Goal: Information Seeking & Learning: Learn about a topic

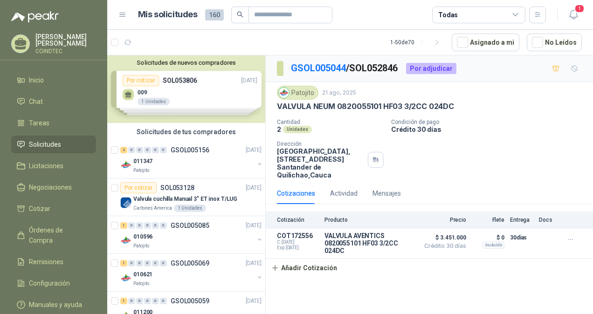
click at [197, 93] on div "Solicitudes de nuevos compradores Por cotizar SOL053806 [DATE] 009 1 Unidades P…" at bounding box center [186, 89] width 158 height 68
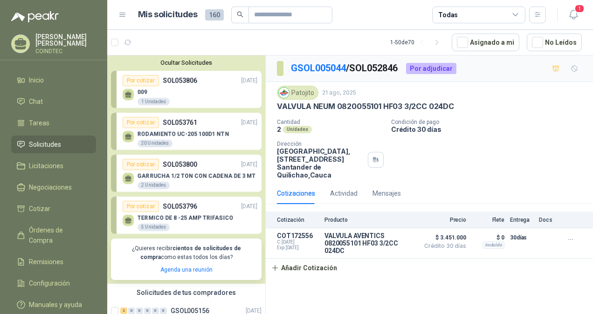
click at [62, 145] on li "Solicitudes" at bounding box center [54, 144] width 74 height 10
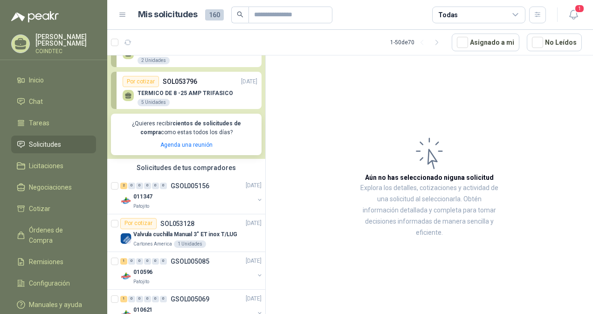
scroll to position [140, 0]
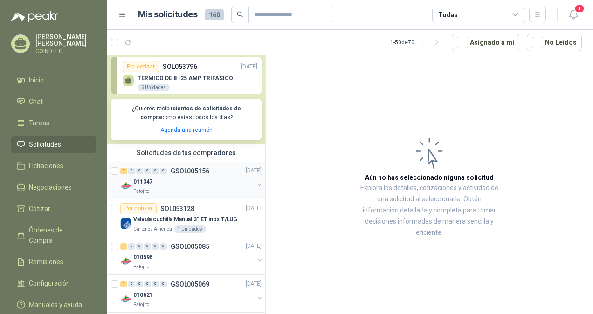
click at [208, 178] on div "011347" at bounding box center [193, 182] width 121 height 11
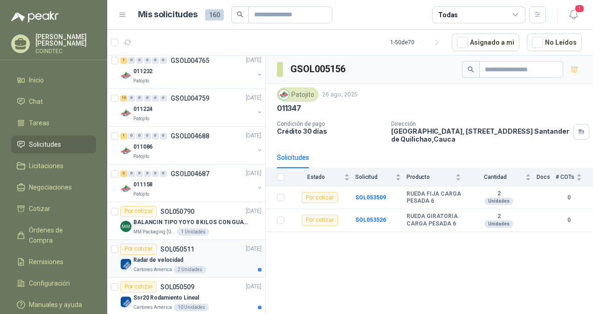
scroll to position [1166, 0]
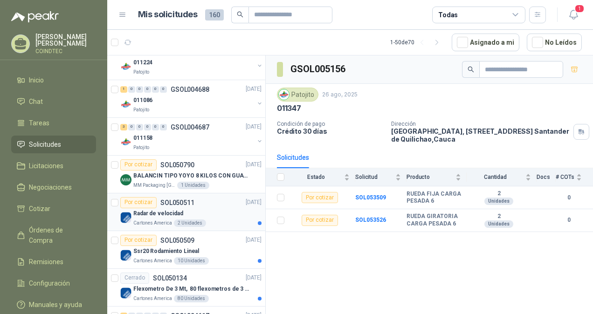
click at [217, 212] on div "Radar de velocidad" at bounding box center [197, 213] width 128 height 11
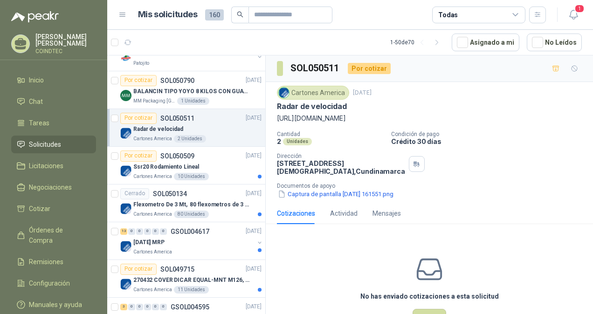
scroll to position [1259, 0]
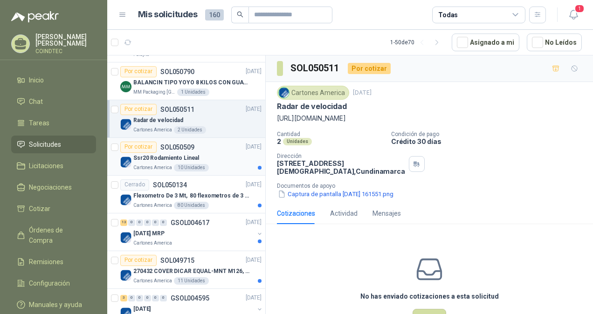
click at [217, 153] on div "Ssr20 Rodamiento Lineal" at bounding box center [197, 158] width 128 height 11
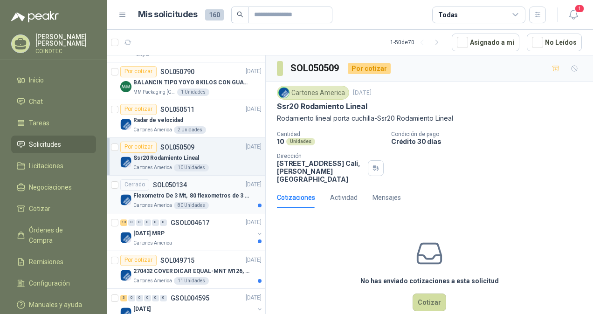
click at [214, 192] on p "Flexometro De 3 Mt, 80 flexometros de 3 m Marca Tajima" at bounding box center [191, 196] width 116 height 9
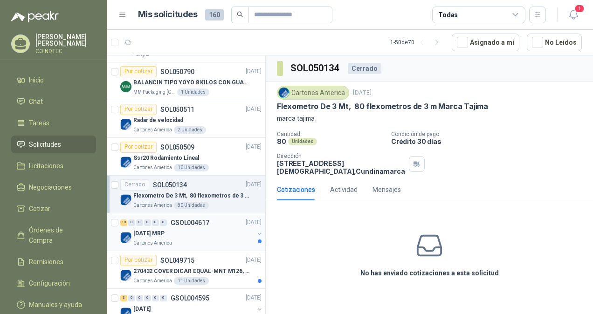
click at [207, 240] on div "Cartones America" at bounding box center [193, 243] width 121 height 7
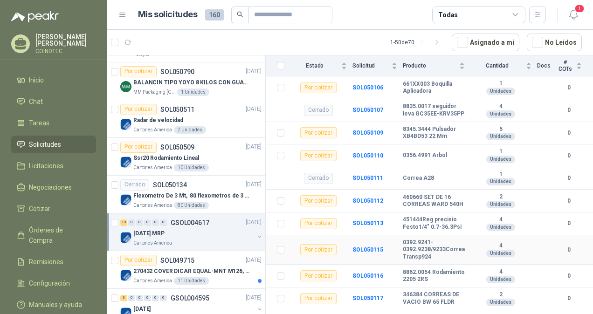
scroll to position [274, 0]
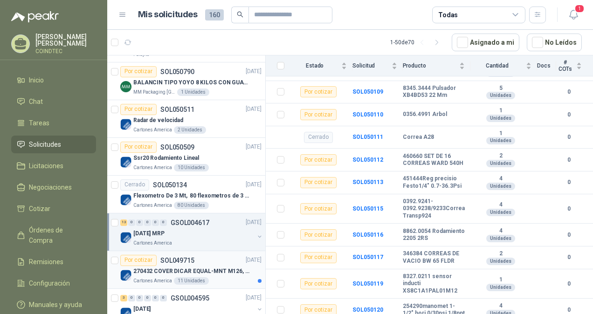
click at [224, 271] on div "270432 COVER DICAR EQUAL-MNT M126, 5486" at bounding box center [197, 271] width 128 height 11
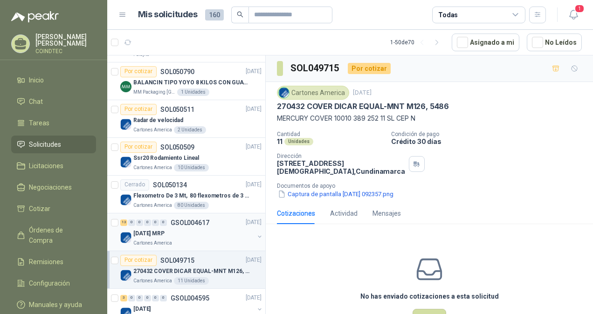
click at [225, 231] on div "[DATE] MRP" at bounding box center [193, 233] width 121 height 11
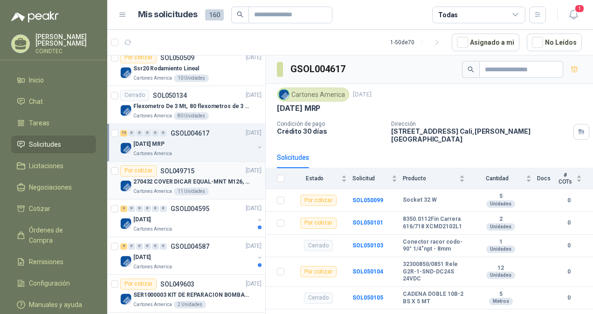
scroll to position [1352, 0]
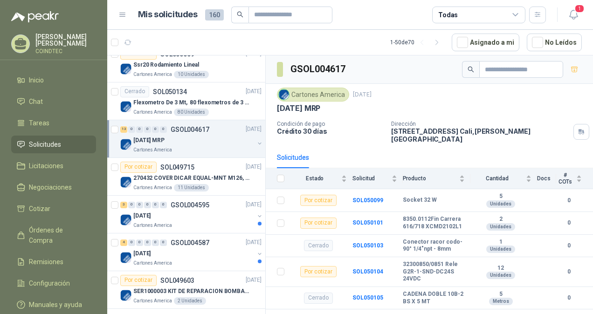
click at [51, 139] on span "Solicitudes" at bounding box center [45, 144] width 32 height 10
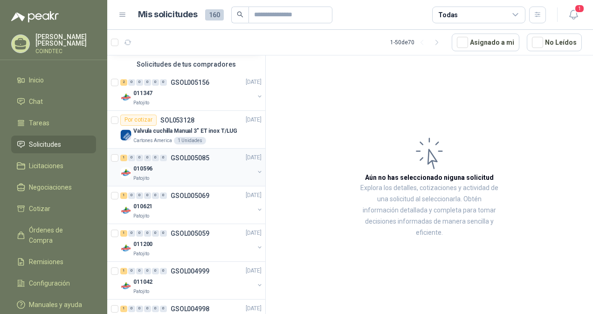
scroll to position [280, 0]
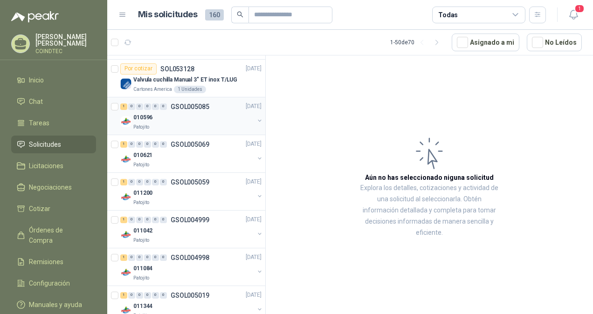
click at [182, 114] on div "010596" at bounding box center [193, 117] width 121 height 11
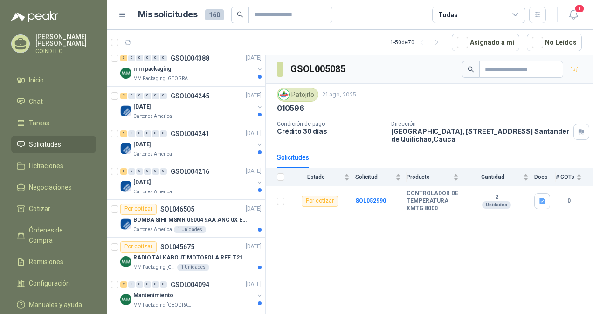
scroll to position [1916, 0]
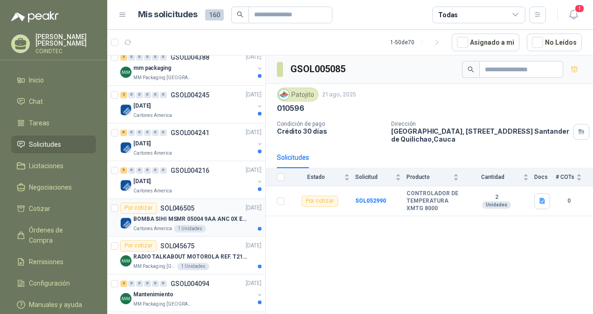
click at [222, 215] on p "BOMBA SIHI MSMR 05004 9AA ANC 0X EAB (Solo la bomba)" at bounding box center [191, 219] width 116 height 9
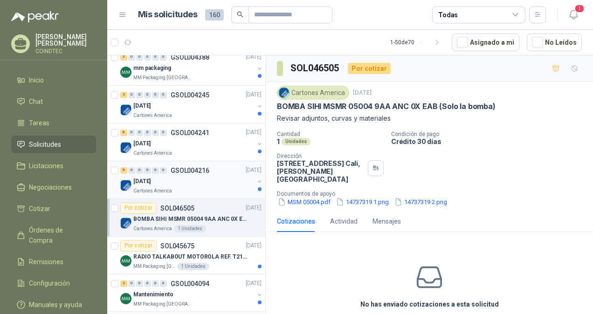
click at [206, 187] on div "Cartones America" at bounding box center [193, 190] width 121 height 7
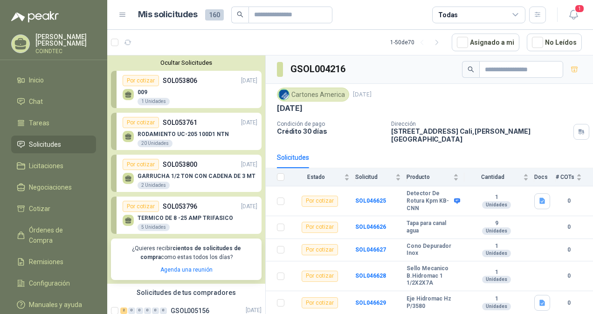
click at [207, 93] on div "009 1 Unidades" at bounding box center [190, 96] width 135 height 20
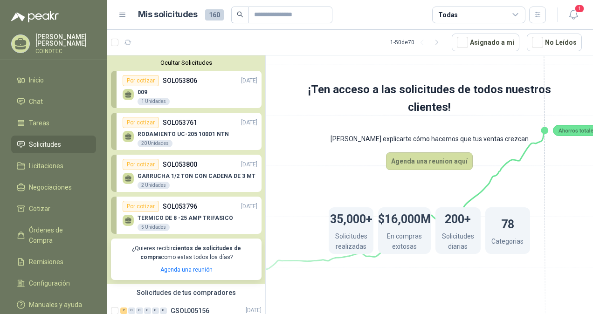
click at [212, 123] on div "Por cotizar SOL053761 [DATE]" at bounding box center [190, 122] width 135 height 11
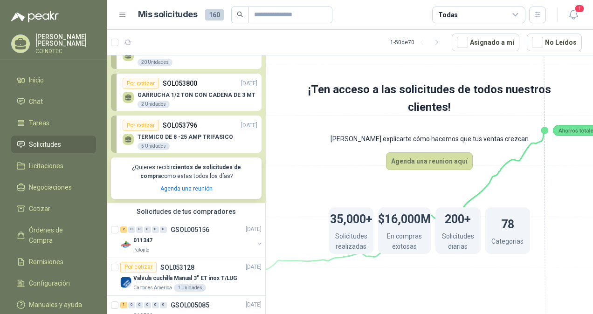
scroll to position [93, 0]
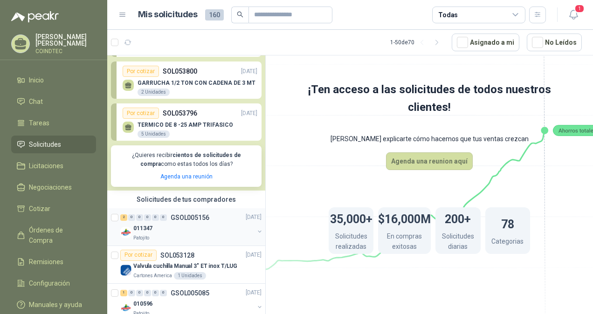
click at [204, 224] on div "011347" at bounding box center [193, 228] width 121 height 11
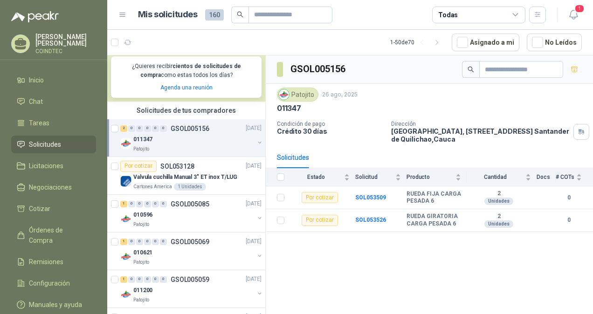
scroll to position [187, 0]
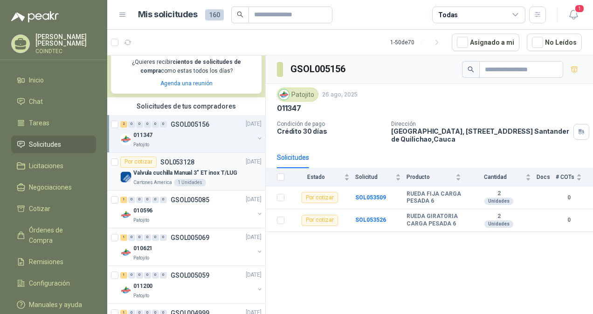
click at [236, 177] on div "Valvula cuchilla Manual 3" ET inox T/LUG" at bounding box center [197, 173] width 128 height 11
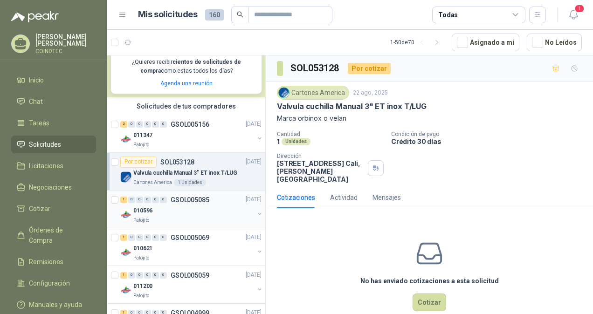
scroll to position [233, 0]
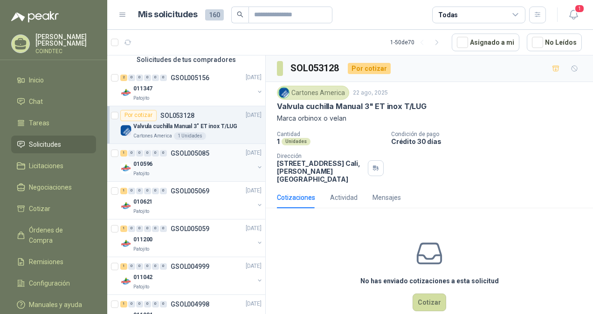
click at [234, 173] on div "Patojito" at bounding box center [193, 173] width 121 height 7
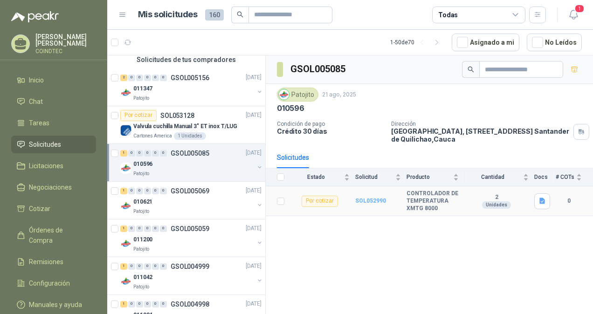
click at [374, 200] on b "SOL052990" at bounding box center [370, 201] width 31 height 7
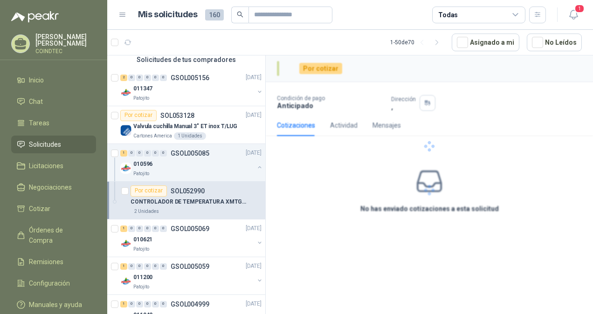
click at [374, 197] on div at bounding box center [429, 146] width 327 height 182
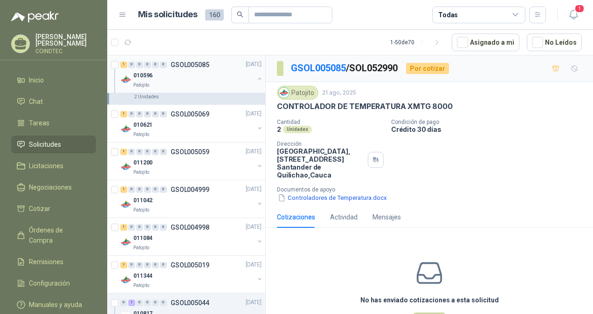
scroll to position [373, 0]
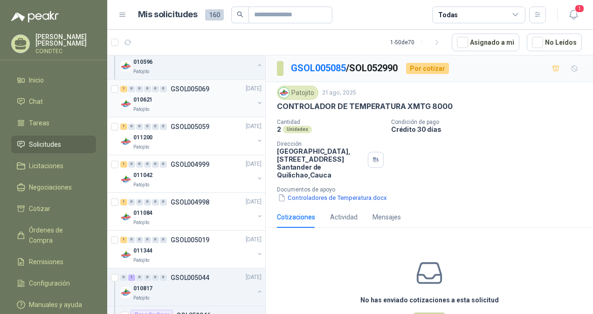
click at [196, 102] on div "010621" at bounding box center [193, 100] width 121 height 11
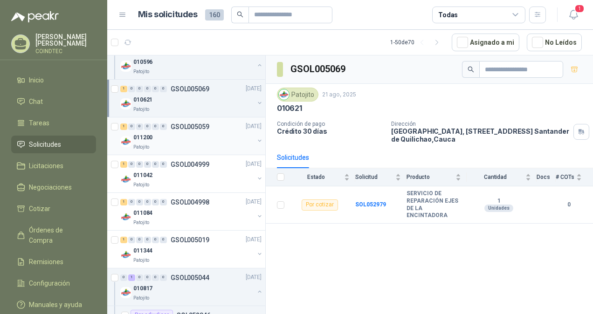
click at [193, 139] on div "011200" at bounding box center [193, 137] width 121 height 11
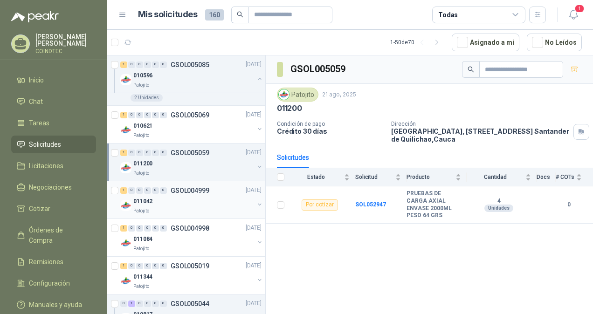
scroll to position [326, 0]
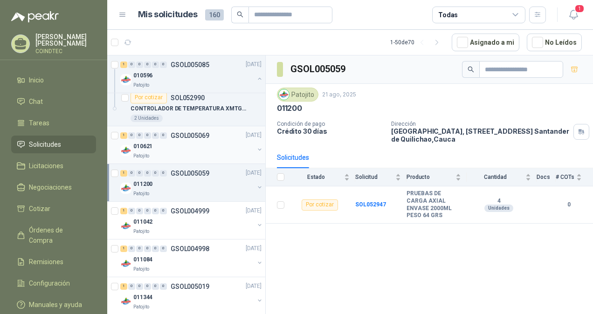
click at [220, 147] on div "010621" at bounding box center [193, 146] width 121 height 11
click at [212, 170] on div "1 0 0 0 0 0 GSOL005059 [DATE]" at bounding box center [191, 173] width 143 height 11
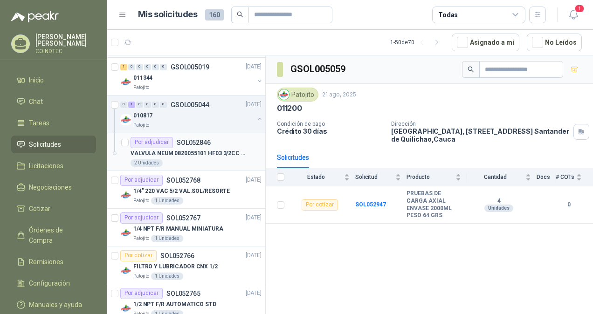
scroll to position [560, 0]
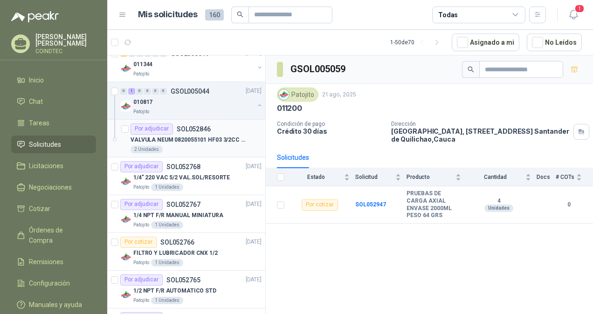
click at [225, 142] on p "VALVULA NEUM 0820055101 HF03 3/2CC 024DC" at bounding box center [189, 140] width 116 height 9
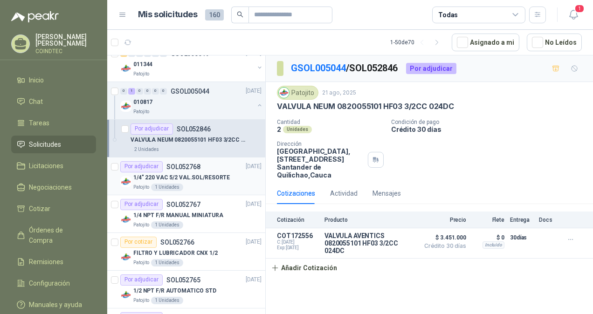
click at [221, 175] on p "1/4" 220 VAC 5/2 VAL.SOL/RESORTE" at bounding box center [181, 177] width 97 height 9
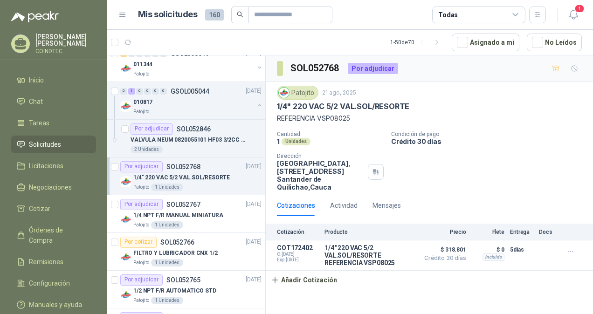
scroll to position [606, 0]
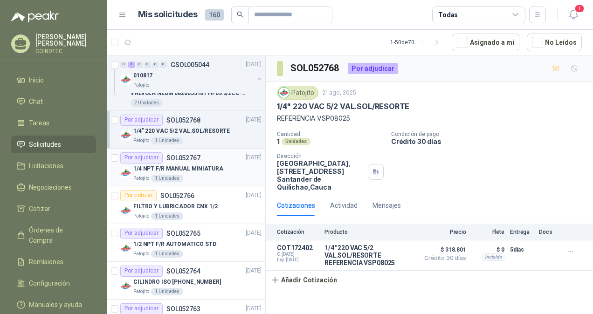
click at [224, 166] on div "1/4 NPT F/R MANUAL MINIATURA" at bounding box center [197, 169] width 128 height 11
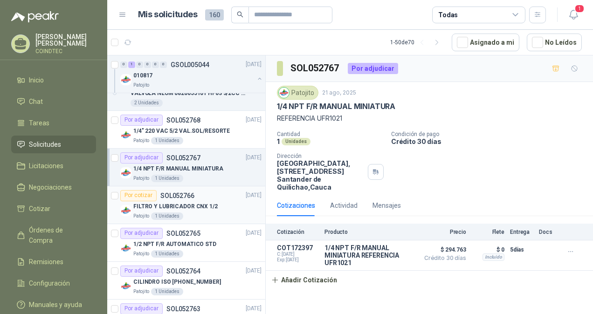
click at [216, 206] on div "FILTRO Y LUBRICADOR CNX 1/2" at bounding box center [197, 206] width 128 height 11
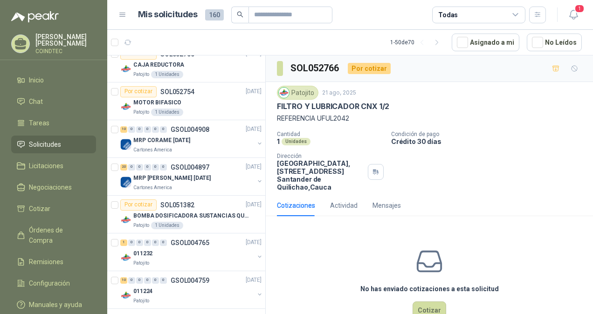
scroll to position [979, 0]
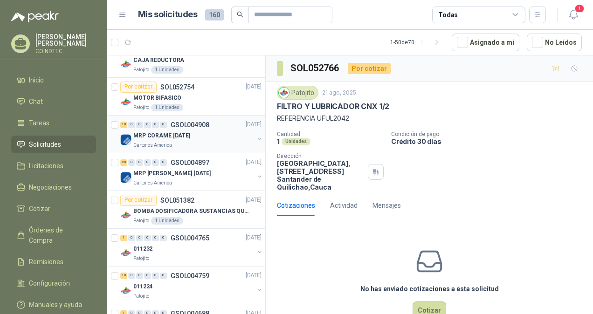
click at [225, 137] on div "MRP CORAME [DATE]" at bounding box center [193, 136] width 121 height 11
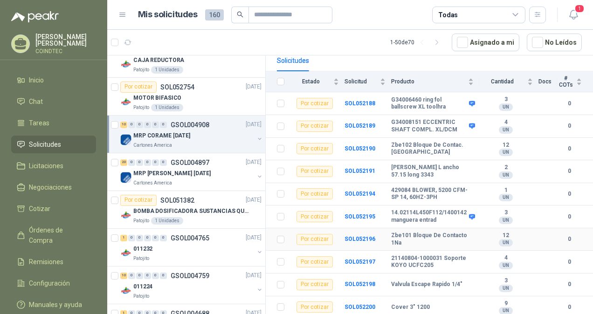
scroll to position [98, 0]
click at [197, 180] on div "Cartones America" at bounding box center [193, 183] width 121 height 7
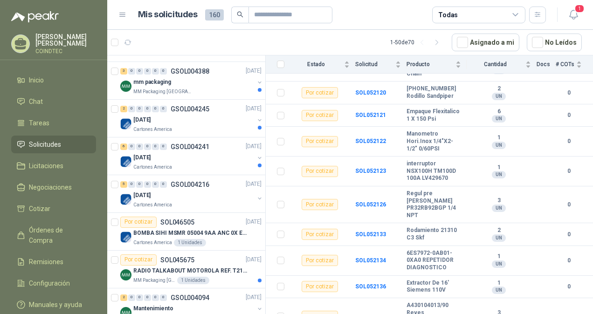
scroll to position [1953, 0]
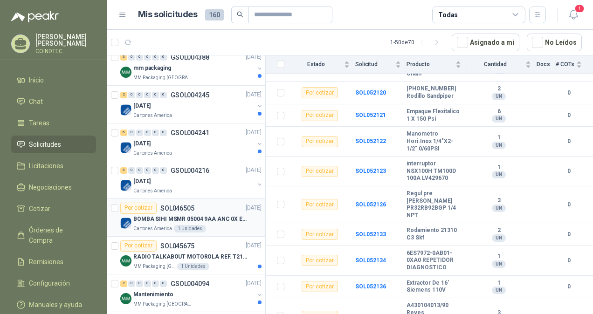
click at [215, 204] on div "Por cotizar SOL046505 [DATE]" at bounding box center [190, 208] width 141 height 11
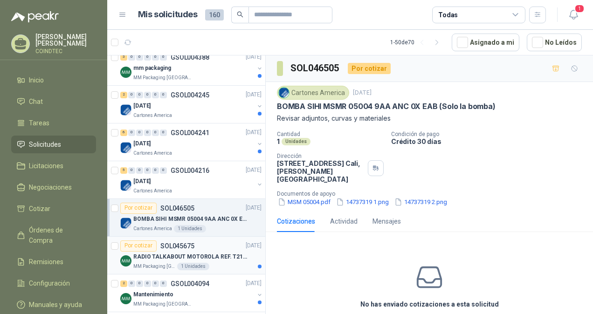
click at [212, 253] on p "RADIO TALKABOUT MOTOROLA REF. T210 juego por 2 und" at bounding box center [191, 257] width 116 height 9
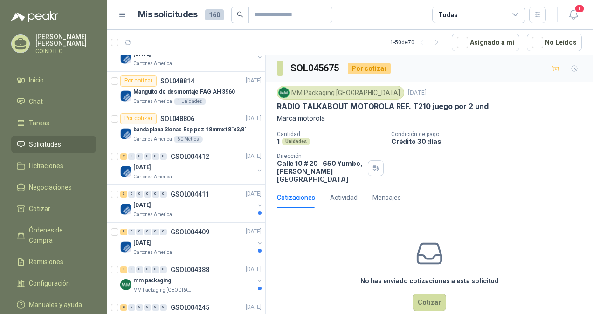
scroll to position [1674, 0]
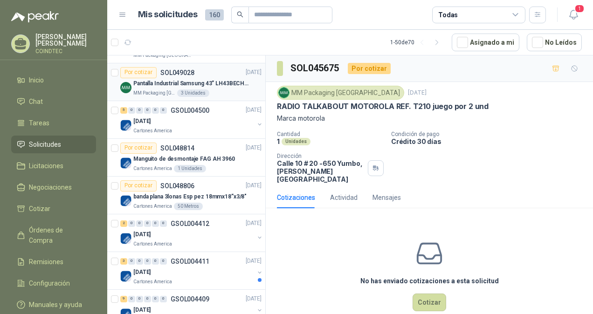
click at [234, 79] on p "Pantalla Industrial Samsung 43” LH43BECHLGKXZL BE43C-H" at bounding box center [191, 83] width 116 height 9
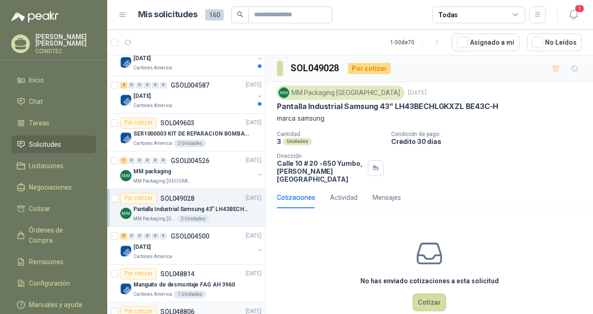
scroll to position [1534, 0]
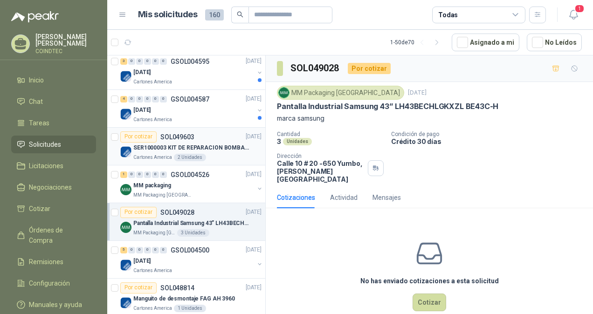
click at [232, 154] on div "Cartones America 2 Unidades" at bounding box center [197, 157] width 128 height 7
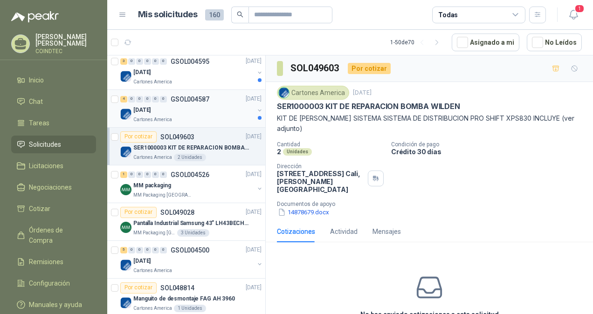
click at [212, 107] on div "[DATE]" at bounding box center [193, 110] width 121 height 11
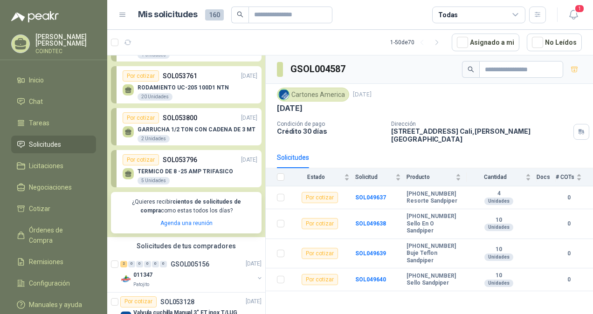
scroll to position [93, 0]
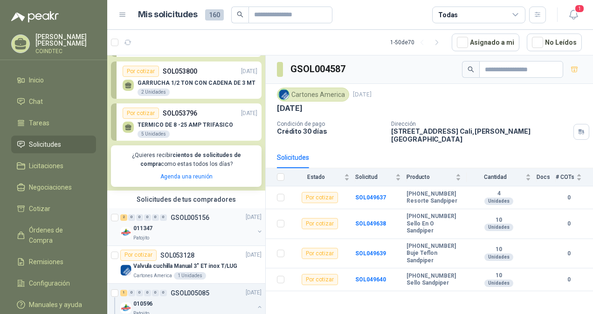
click at [212, 227] on div "011347" at bounding box center [193, 228] width 121 height 11
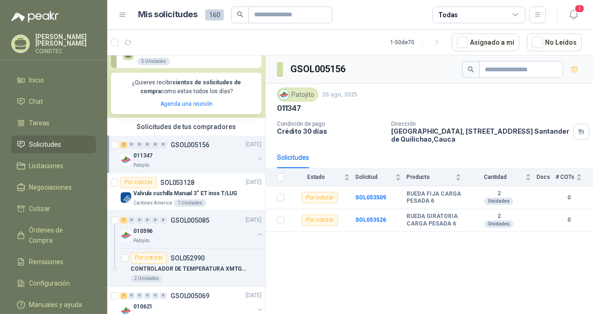
scroll to position [233, 0]
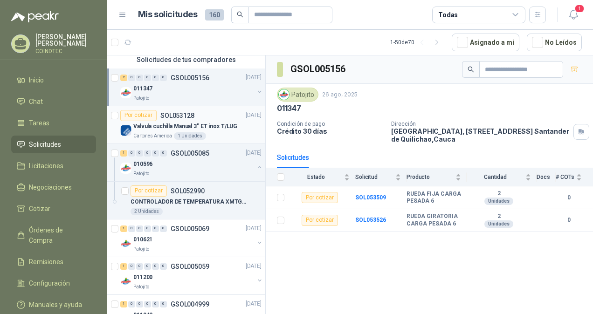
click at [222, 134] on div "Cartones America 1 Unidades" at bounding box center [197, 135] width 128 height 7
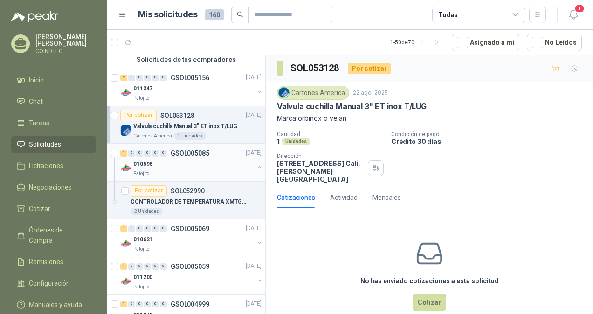
click at [222, 162] on div "010596" at bounding box center [193, 164] width 121 height 11
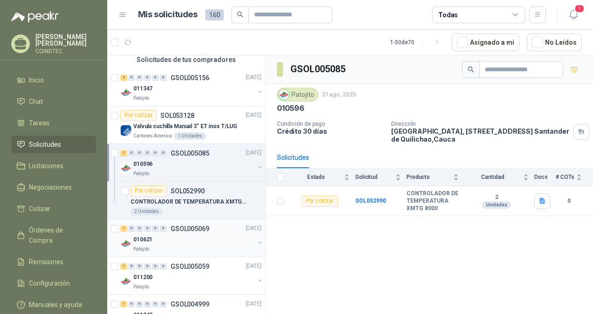
click at [195, 230] on p "GSOL005069" at bounding box center [190, 229] width 39 height 7
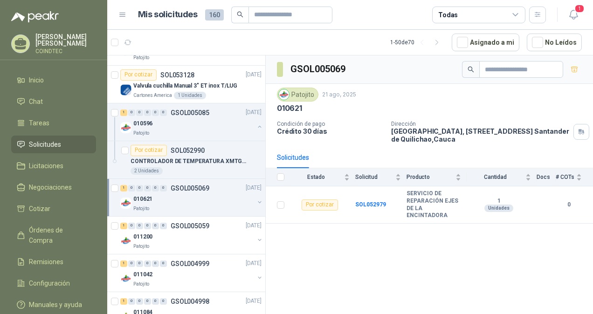
scroll to position [326, 0]
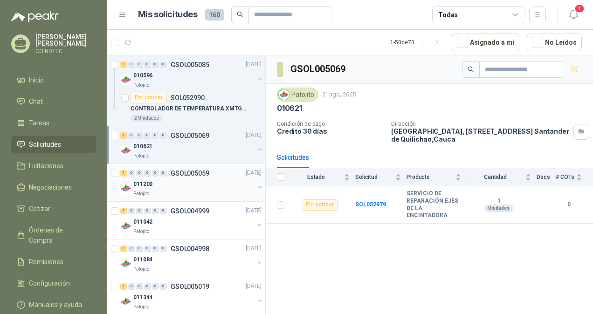
click at [203, 193] on div "Patojito" at bounding box center [193, 193] width 121 height 7
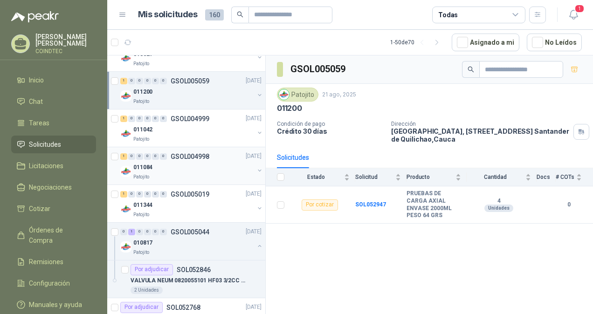
scroll to position [420, 0]
click at [218, 135] on div "Patojito" at bounding box center [193, 138] width 121 height 7
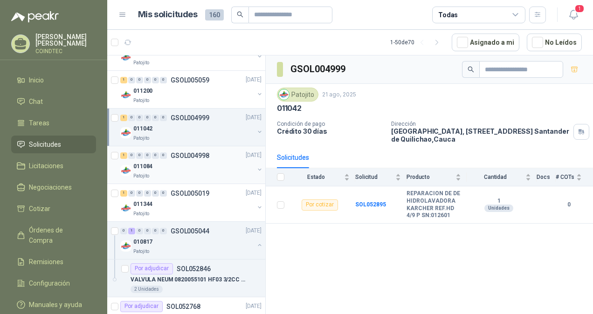
click at [217, 166] on div "011084" at bounding box center [193, 166] width 121 height 11
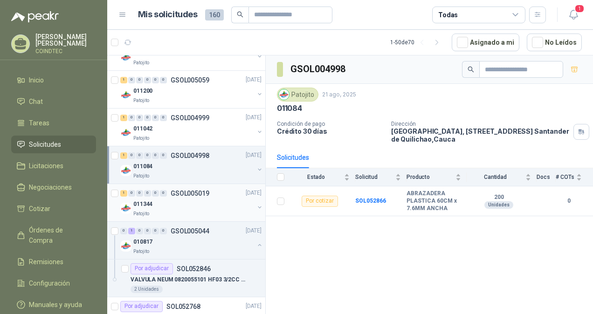
click at [207, 210] on div "Patojito" at bounding box center [193, 213] width 121 height 7
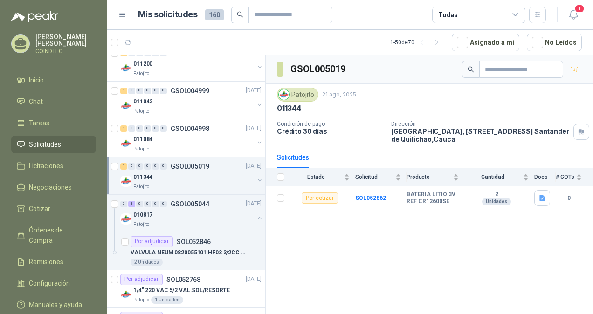
scroll to position [466, 0]
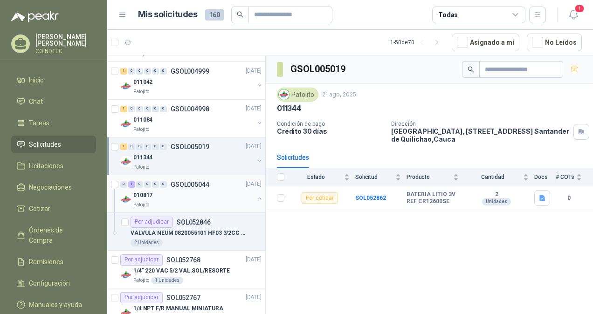
click at [207, 197] on div "010817" at bounding box center [193, 195] width 121 height 11
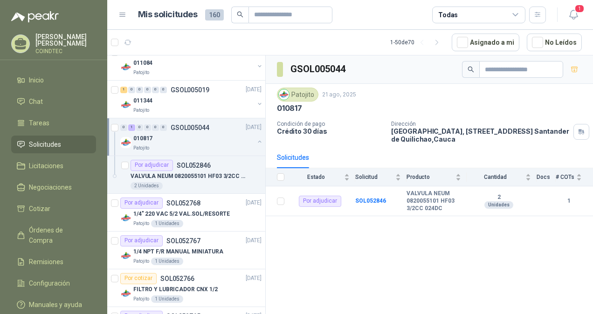
scroll to position [560, 0]
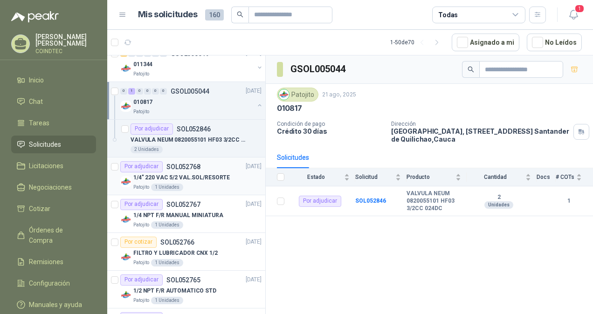
click at [219, 180] on p "1/4" 220 VAC 5/2 VAL.SOL/RESORTE" at bounding box center [181, 177] width 97 height 9
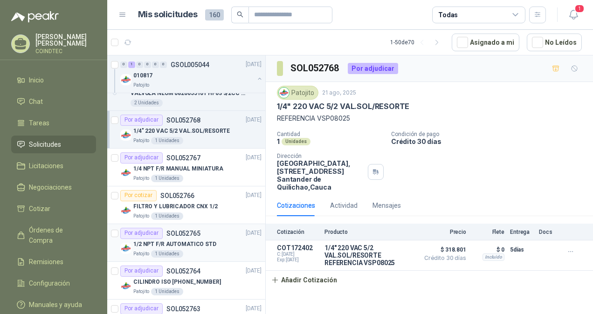
scroll to position [653, 0]
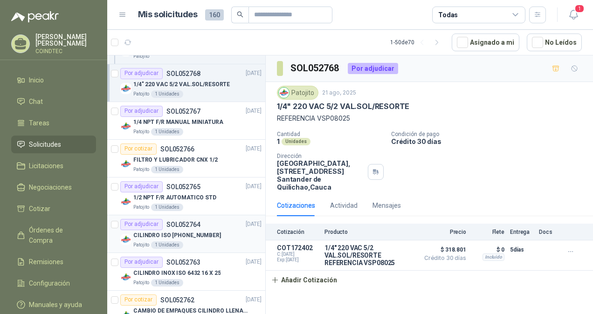
click at [224, 242] on div "Patojito 1 Unidades" at bounding box center [197, 245] width 128 height 7
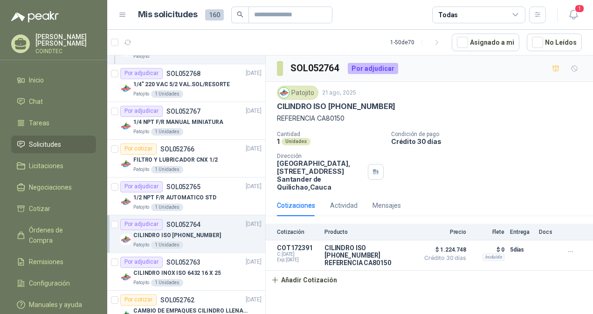
scroll to position [699, 0]
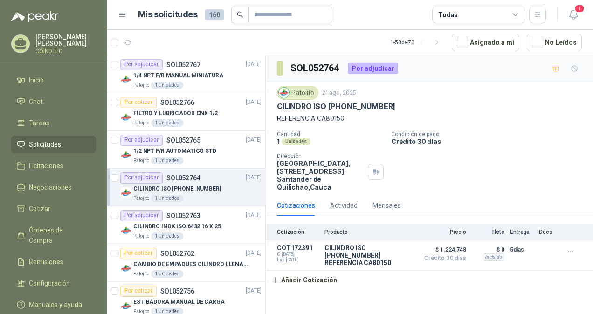
click at [227, 185] on div "CILINDRO ISO [PHONE_NUMBER]" at bounding box center [197, 189] width 128 height 11
click at [215, 153] on div "1/2 NPT F/R AUTOMATICO STD" at bounding box center [197, 151] width 128 height 11
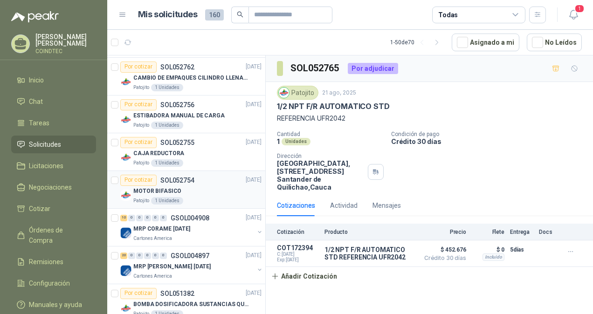
scroll to position [933, 0]
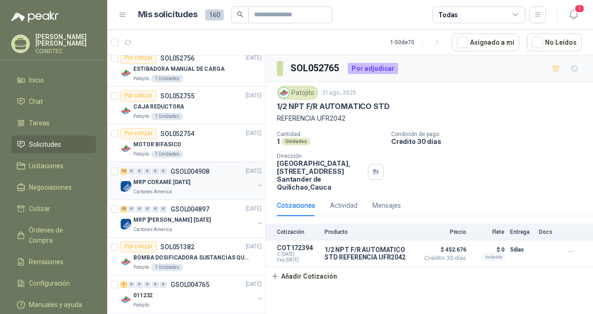
click at [225, 188] on div "Cartones America" at bounding box center [193, 191] width 121 height 7
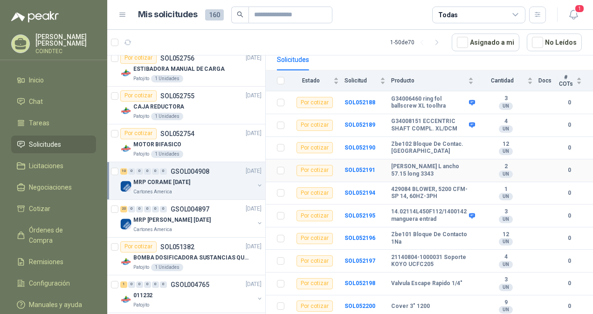
scroll to position [98, 0]
click at [201, 217] on div "MRP [PERSON_NAME] [DATE]" at bounding box center [193, 220] width 121 height 11
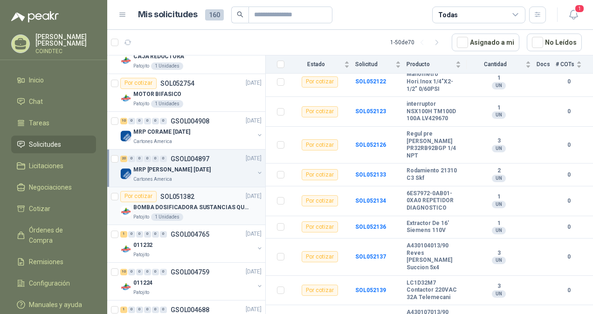
scroll to position [1026, 0]
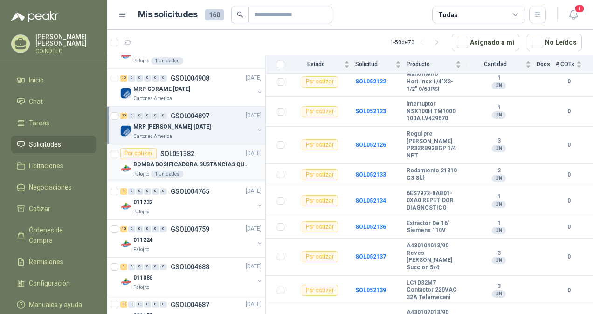
click at [212, 166] on div "BOMBA DOSIFICADORA SUSTANCIAS QUIMICAS" at bounding box center [197, 164] width 128 height 11
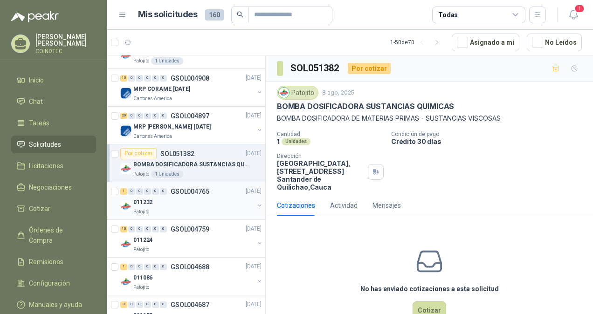
click at [216, 192] on div "1 0 0 0 0 0 GSOL004765 [DATE]" at bounding box center [191, 191] width 143 height 11
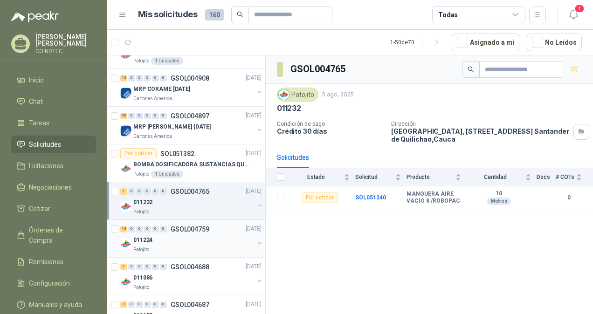
click at [226, 236] on div "011224" at bounding box center [193, 240] width 121 height 11
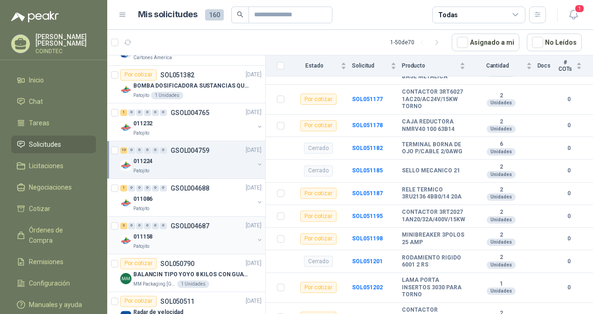
scroll to position [1119, 0]
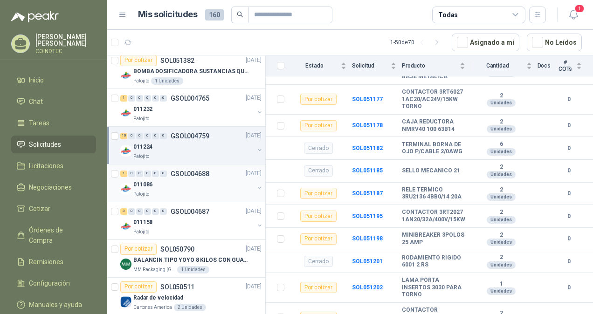
click at [223, 194] on div "1 0 0 0 0 0 GSOL004688 [DATE] 011086 Patojito" at bounding box center [186, 184] width 158 height 38
click at [222, 191] on div "Patojito" at bounding box center [193, 194] width 121 height 7
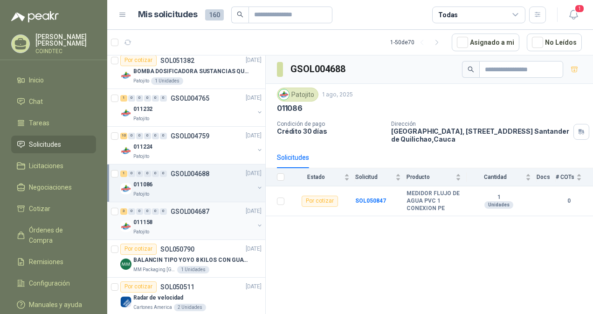
click at [217, 210] on div "3 0 0 0 0 0 GSOL004687 [DATE]" at bounding box center [191, 211] width 143 height 11
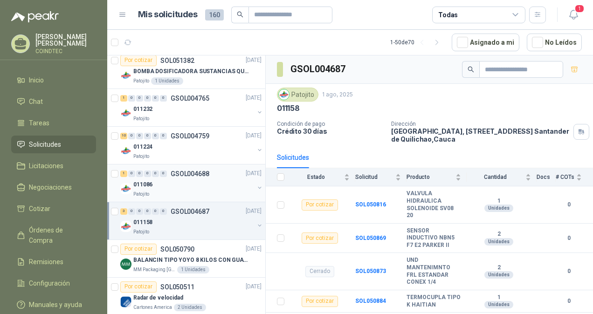
click at [215, 192] on div "Patojito" at bounding box center [193, 194] width 121 height 7
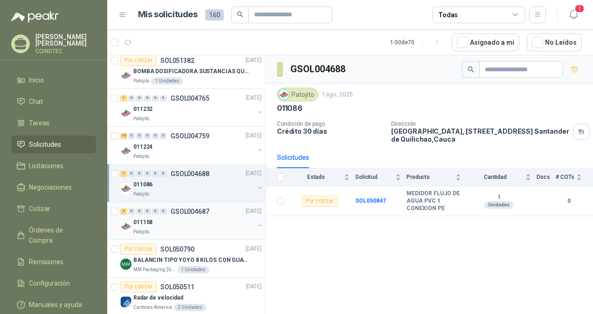
click at [188, 218] on div "011158" at bounding box center [193, 222] width 121 height 11
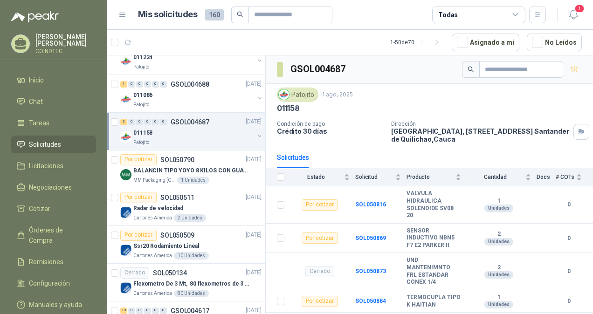
scroll to position [1212, 0]
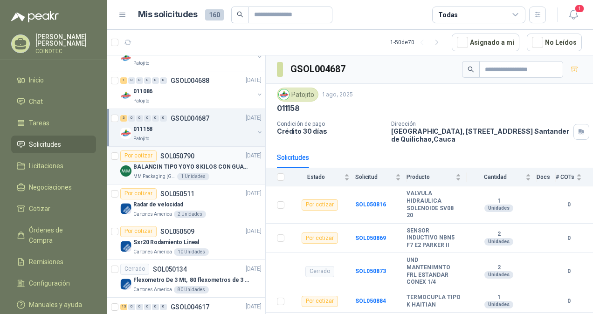
click at [228, 163] on p "BALANCIN TIPO YOYO 8 KILOS CON GUAYA ACERO INOX" at bounding box center [191, 167] width 116 height 9
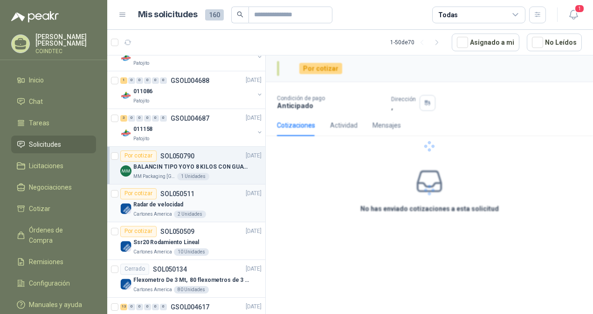
click at [223, 200] on div "Radar de velocidad" at bounding box center [197, 205] width 128 height 11
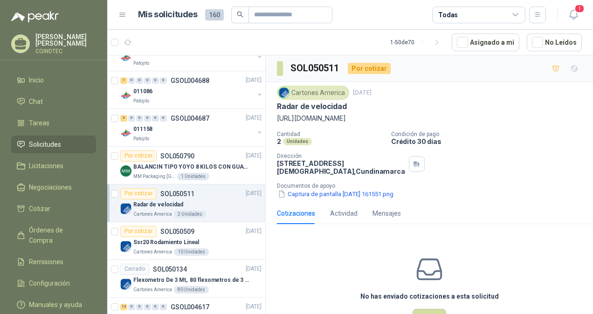
scroll to position [1259, 0]
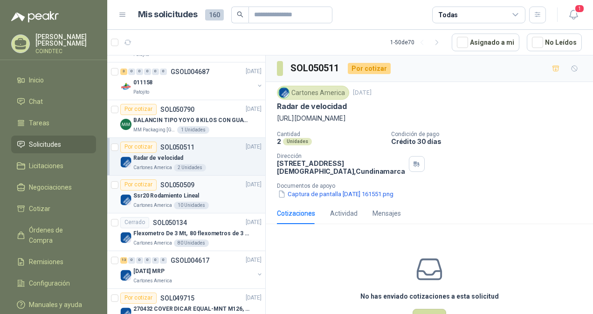
click at [220, 191] on div "Ssr20 Rodamiento Lineal" at bounding box center [197, 196] width 128 height 11
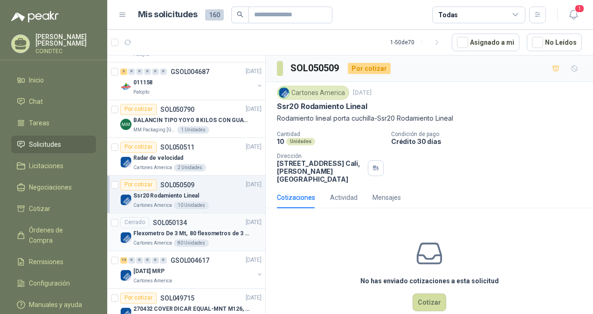
click at [217, 229] on p "Flexometro De 3 Mt, 80 flexometros de 3 m Marca Tajima" at bounding box center [191, 233] width 116 height 9
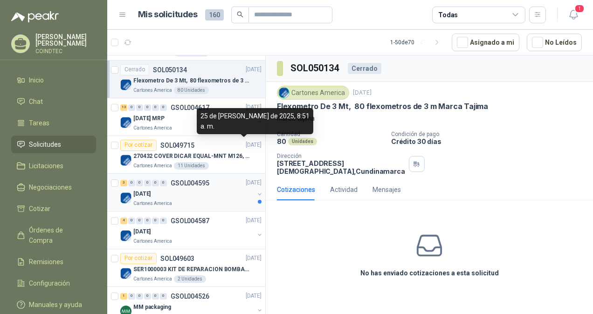
scroll to position [1399, 0]
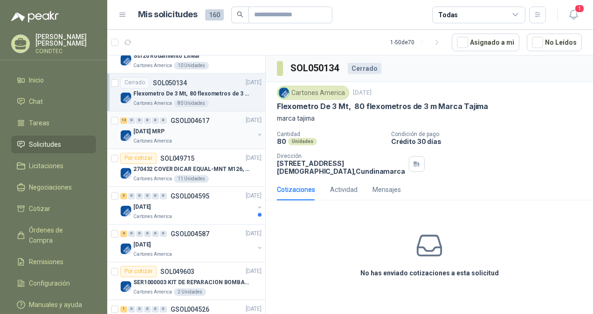
click at [228, 126] on div "[DATE] MRP" at bounding box center [193, 131] width 121 height 11
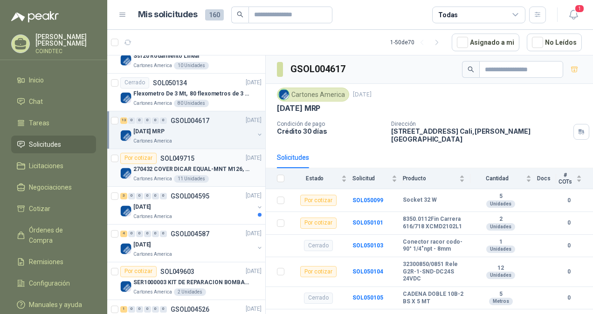
click at [226, 168] on p "270432 COVER DICAR EQUAL-MNT M126, 5486" at bounding box center [191, 169] width 116 height 9
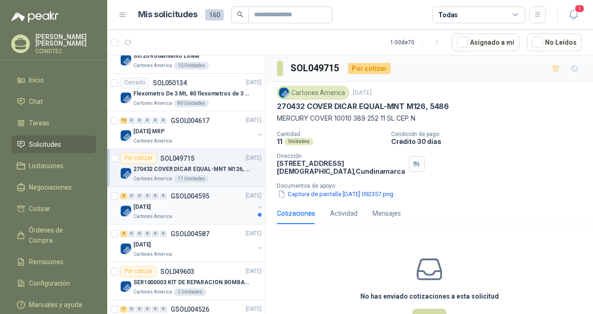
click at [212, 205] on div "[DATE]" at bounding box center [193, 207] width 121 height 11
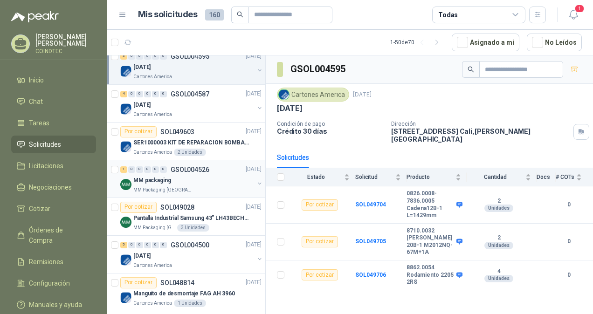
scroll to position [1492, 0]
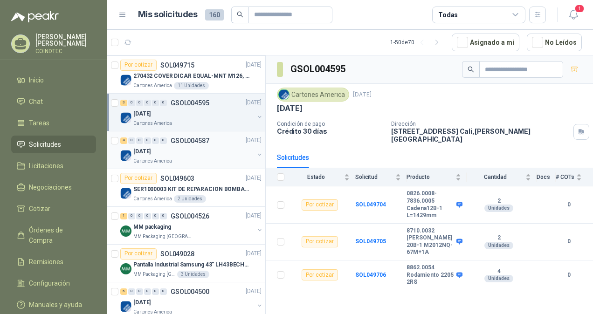
click at [226, 158] on div "Cartones America" at bounding box center [193, 161] width 121 height 7
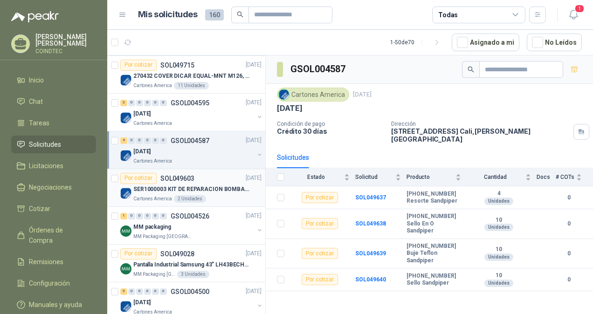
click at [227, 185] on p "SER1000003 KIT DE REPARACION BOMBA WILDEN" at bounding box center [191, 189] width 116 height 9
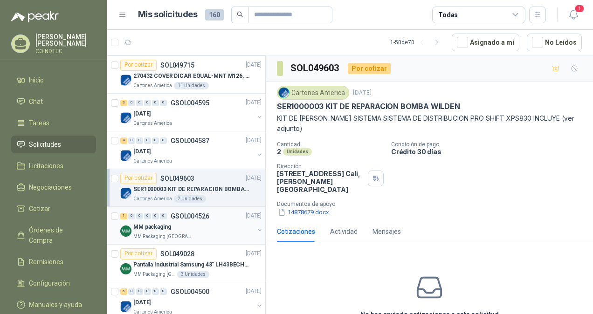
click at [216, 222] on div "MM packaging" at bounding box center [193, 227] width 121 height 11
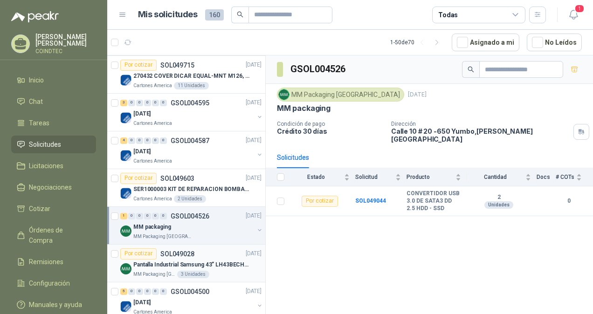
click at [225, 260] on div "Pantalla Industrial Samsung 43” LH43BECHLGKXZL BE43C-H" at bounding box center [197, 265] width 128 height 11
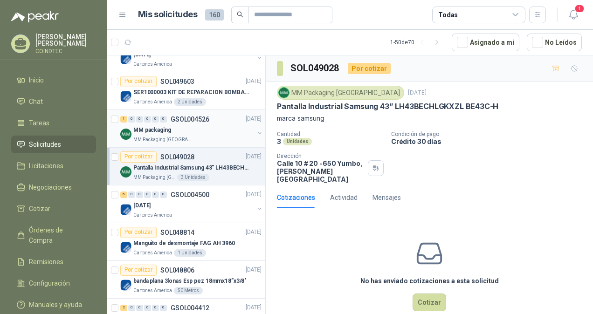
scroll to position [1632, 0]
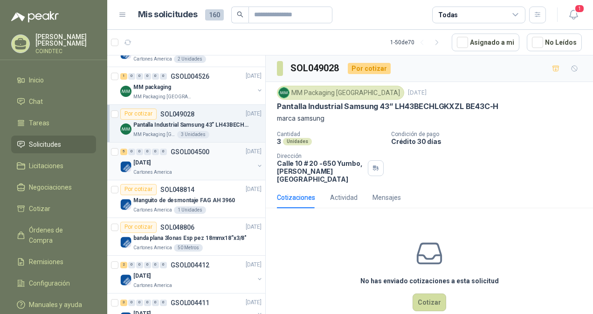
click at [218, 158] on div "[DATE]" at bounding box center [193, 163] width 121 height 11
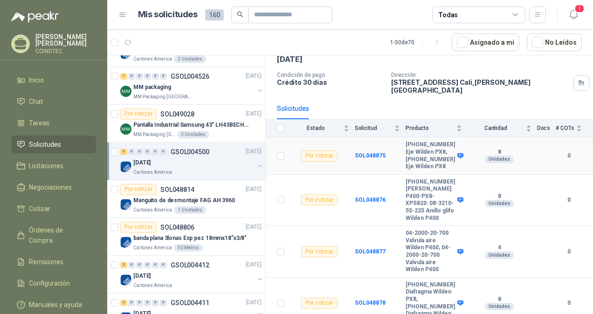
scroll to position [125, 0]
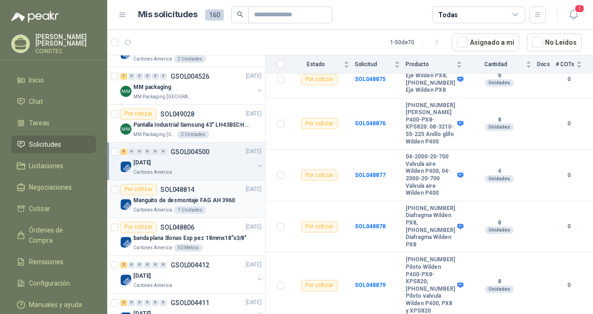
click at [229, 197] on div "Manguito de desmontaje FAG AH 3960" at bounding box center [197, 200] width 128 height 11
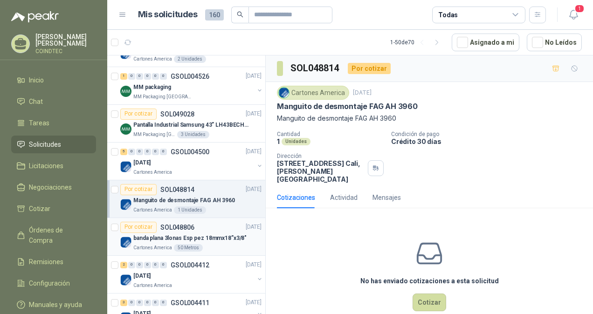
click at [223, 226] on div "Por cotizar SOL048806 [DATE]" at bounding box center [190, 227] width 141 height 11
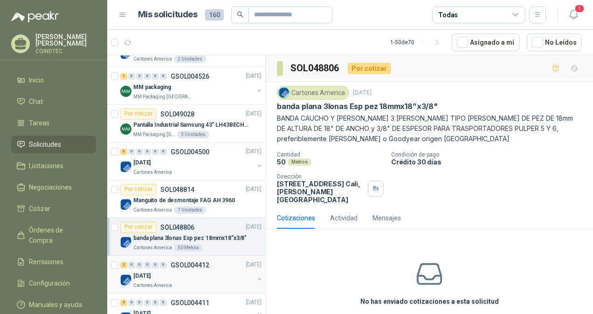
click at [215, 260] on div "2 0 0 0 0 0 GSOL004412 [DATE]" at bounding box center [191, 265] width 143 height 11
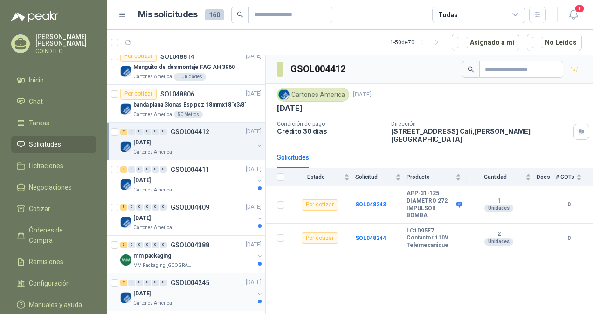
scroll to position [1772, 0]
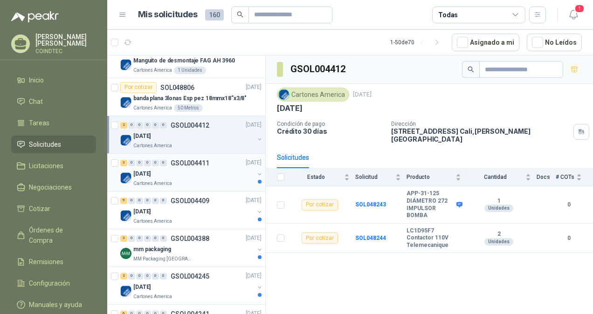
click at [246, 159] on p "[DATE]" at bounding box center [254, 163] width 16 height 9
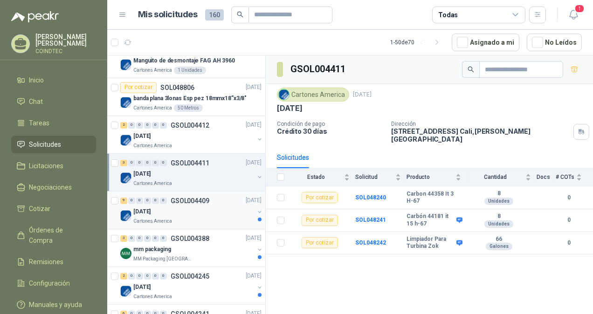
click at [213, 207] on div "[DATE]" at bounding box center [193, 212] width 121 height 11
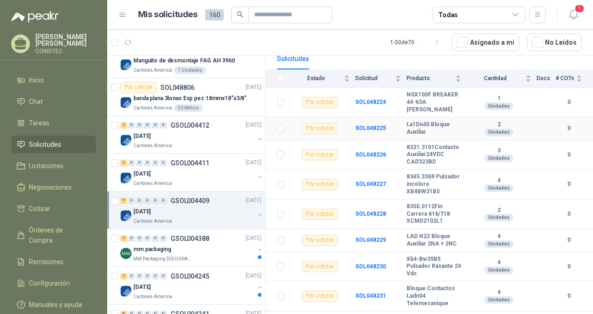
scroll to position [107, 0]
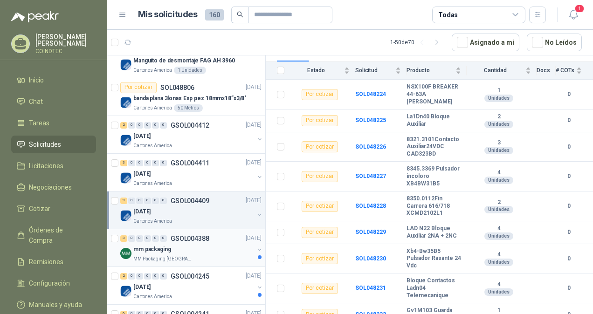
click at [219, 244] on div "mm packaging" at bounding box center [193, 249] width 121 height 11
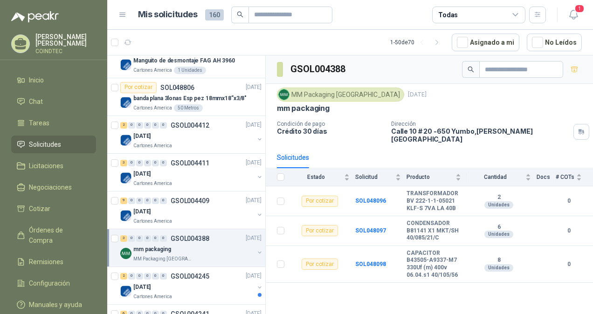
scroll to position [1819, 0]
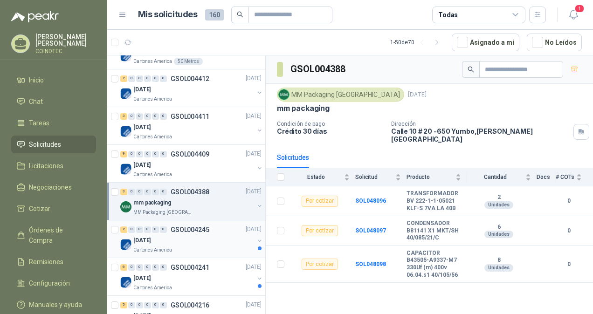
click at [227, 238] on div "[DATE]" at bounding box center [193, 240] width 121 height 11
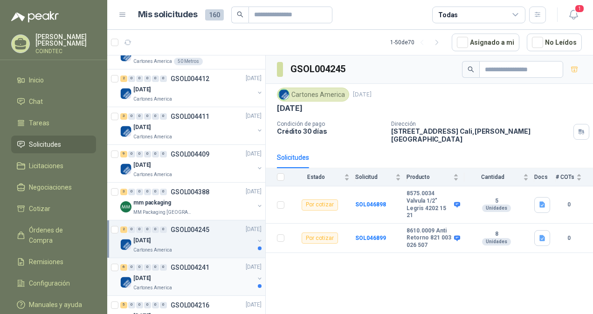
click at [223, 262] on div "6 0 0 0 0 0 GSOL004241 [DATE]" at bounding box center [191, 267] width 143 height 11
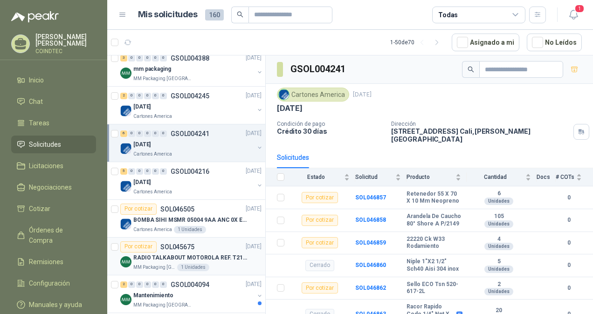
scroll to position [1953, 0]
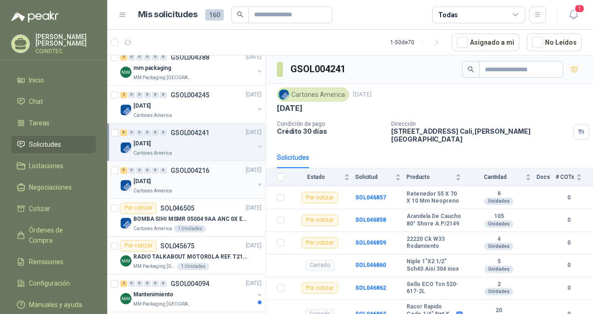
click at [224, 167] on div "5 0 0 0 0 0 GSOL004216 [DATE]" at bounding box center [191, 170] width 143 height 11
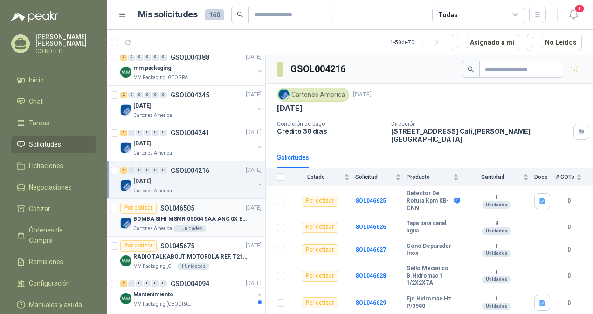
click at [216, 215] on p "BOMBA SIHI MSMR 05004 9AA ANC 0X EAB (Solo la bomba)" at bounding box center [191, 219] width 116 height 9
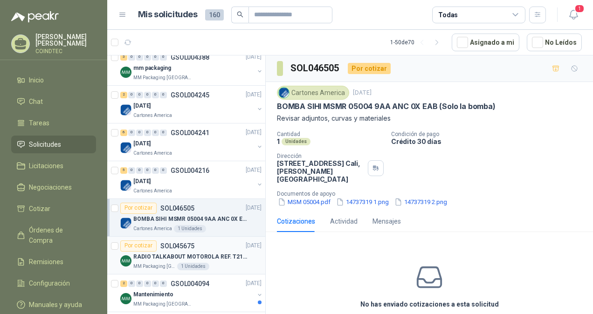
click at [217, 253] on p "RADIO TALKABOUT MOTOROLA REF. T210 juego por 2 und" at bounding box center [191, 257] width 116 height 9
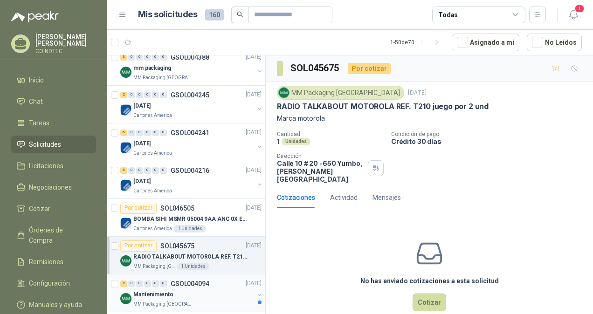
click at [221, 280] on div "2 0 0 0 0 0 GSOL004094 [DATE]" at bounding box center [191, 283] width 143 height 11
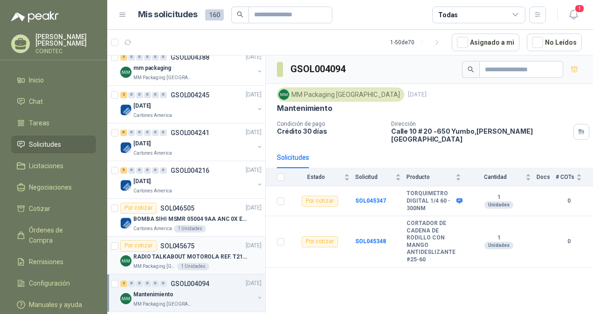
click at [224, 263] on div "MM Packaging [GEOGRAPHIC_DATA] 1 Unidades" at bounding box center [197, 266] width 128 height 7
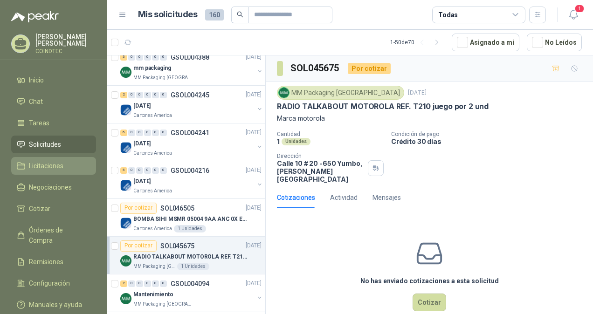
click at [52, 166] on span "Licitaciones" at bounding box center [46, 166] width 35 height 10
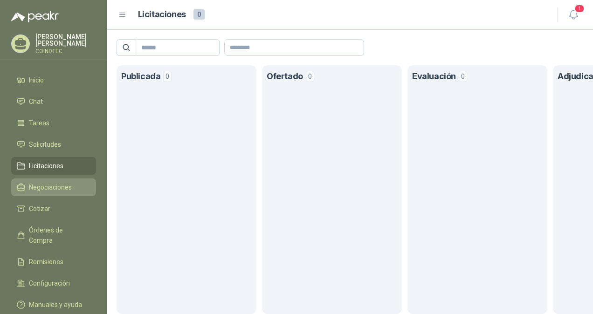
click at [59, 187] on span "Negociaciones" at bounding box center [50, 187] width 43 height 10
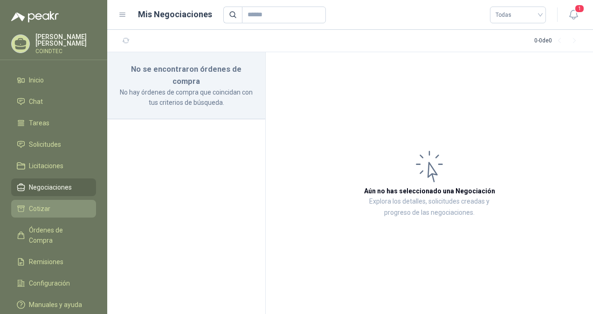
click at [64, 201] on link "Cotizar" at bounding box center [53, 209] width 85 height 18
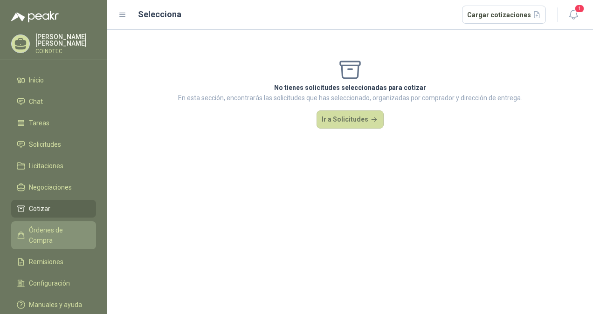
click at [56, 222] on link "Órdenes de Compra" at bounding box center [53, 236] width 85 height 28
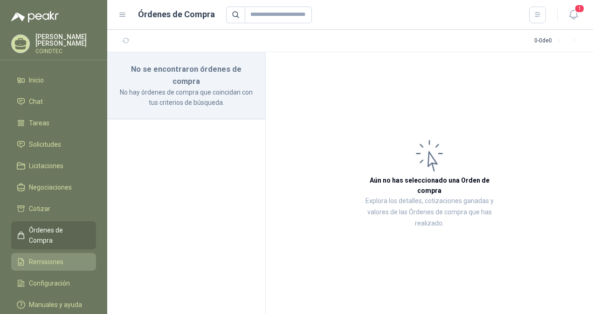
click at [62, 257] on span "Remisiones" at bounding box center [46, 262] width 35 height 10
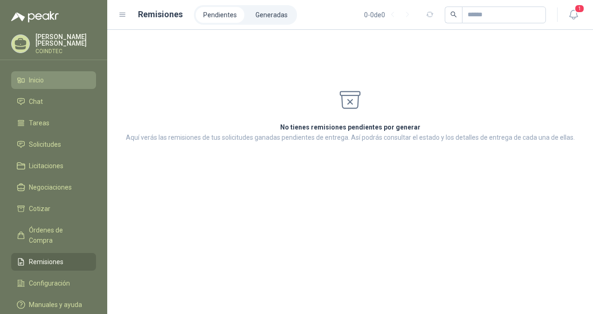
click at [35, 84] on link "Inicio" at bounding box center [53, 80] width 85 height 18
